Goal: Navigation & Orientation: Find specific page/section

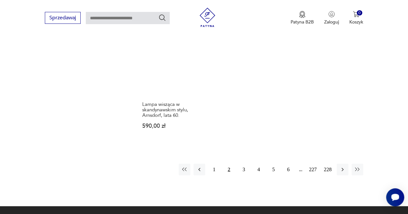
scroll to position [766, 0]
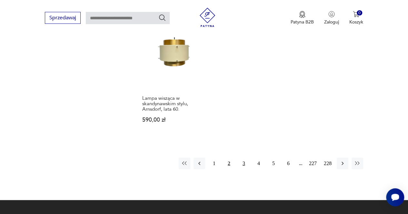
click at [243, 158] on button "3" at bounding box center [244, 164] width 12 height 12
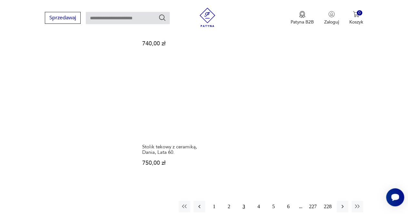
scroll to position [766, 0]
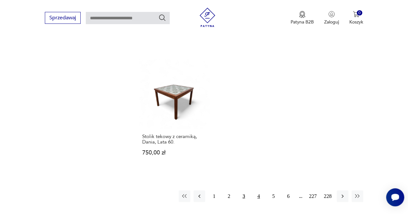
click at [259, 191] on button "4" at bounding box center [259, 197] width 12 height 12
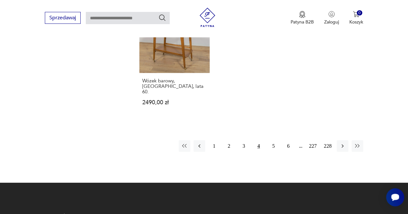
scroll to position [831, 0]
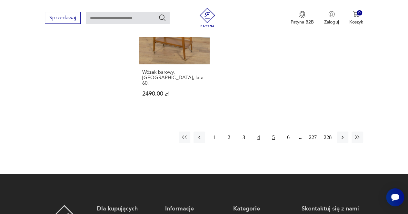
click at [272, 132] on button "5" at bounding box center [274, 138] width 12 height 12
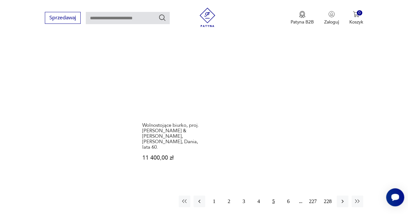
scroll to position [798, 0]
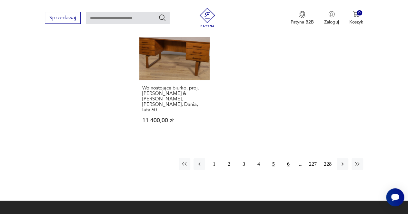
click at [289, 159] on button "6" at bounding box center [288, 165] width 12 height 12
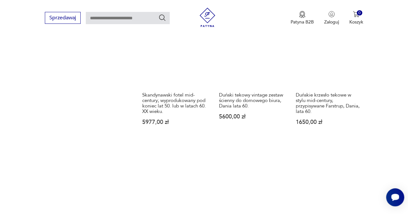
scroll to position [798, 0]
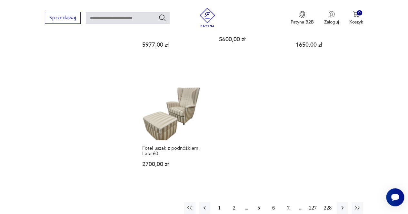
click at [289, 202] on button "7" at bounding box center [288, 208] width 12 height 12
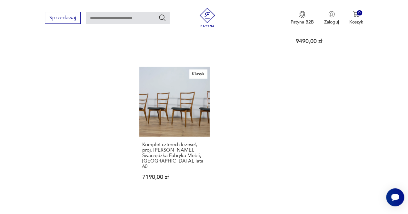
scroll to position [753, 0]
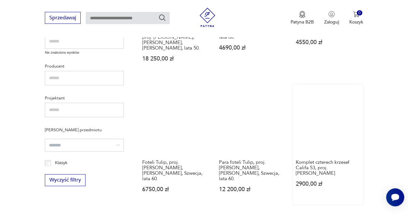
scroll to position [347, 0]
